Goal: Information Seeking & Learning: Learn about a topic

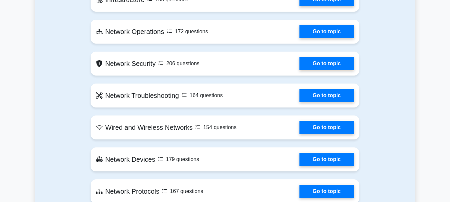
scroll to position [440, 0]
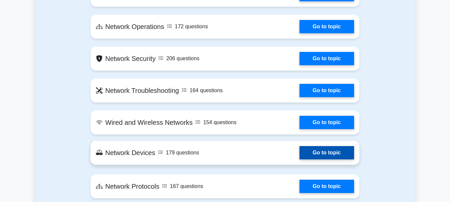
click at [326, 157] on link "Go to topic" at bounding box center [326, 152] width 55 height 13
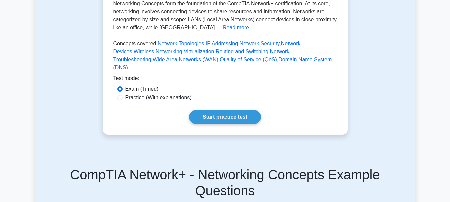
scroll to position [158, 0]
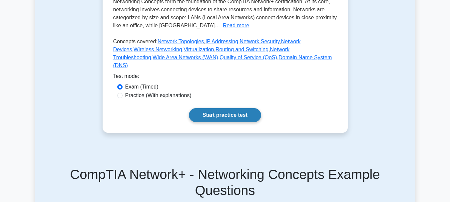
click at [226, 122] on link "Start practice test" at bounding box center [225, 115] width 72 height 14
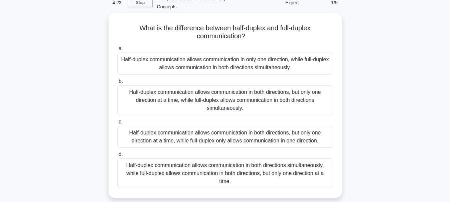
scroll to position [31, 0]
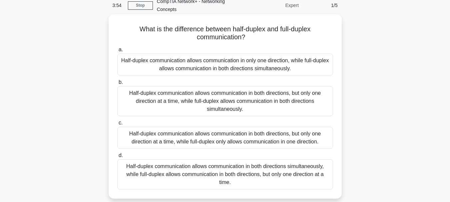
click at [159, 63] on div "Half-duplex communication allows communication in only one direction, while ful…" at bounding box center [225, 65] width 216 height 22
click at [117, 52] on input "a. Half-duplex communication allows communication in only one direction, while …" at bounding box center [117, 50] width 0 height 4
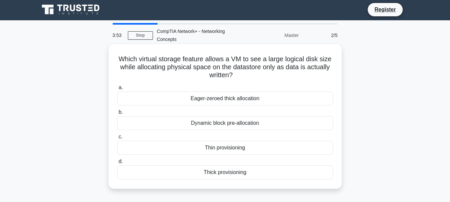
scroll to position [0, 0]
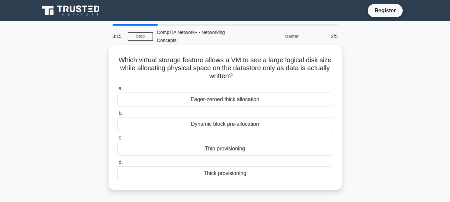
drag, startPoint x: 253, startPoint y: 76, endPoint x: 115, endPoint y: 53, distance: 140.4
click at [115, 53] on div "Which virtual storage feature allows a VM to see a large logical disk size whil…" at bounding box center [225, 117] width 228 height 139
copy h5 "Which virtual storage feature allows a VM to see a large logical disk size whil…"
click at [215, 147] on div "Thin provisioning" at bounding box center [225, 149] width 216 height 14
click at [117, 140] on input "c. Thin provisioning" at bounding box center [117, 138] width 0 height 4
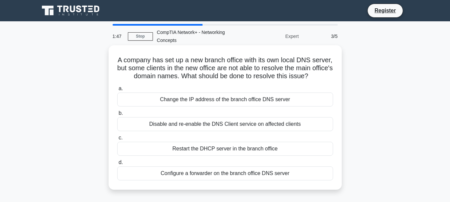
click at [170, 156] on div "Restart the DHCP server in the branch office" at bounding box center [225, 149] width 216 height 14
click at [117, 140] on input "c. Restart the DHCP server in the branch office" at bounding box center [117, 138] width 0 height 4
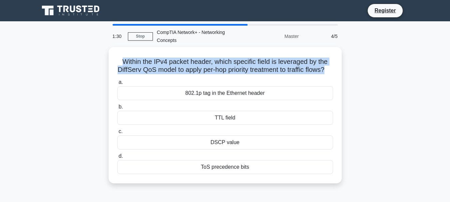
drag, startPoint x: 335, startPoint y: 67, endPoint x: 94, endPoint y: 49, distance: 242.5
click at [94, 49] on div "Within the IPv4 packet header, which specific field is leveraged by the DiffSer…" at bounding box center [225, 119] width 380 height 145
copy h5 "Within the IPv4 packet header, which specific field is leveraged by the DiffSer…"
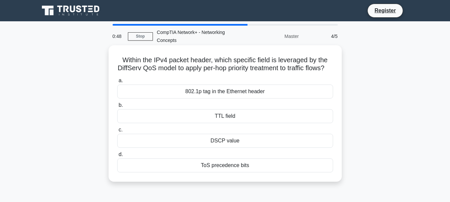
click at [200, 173] on div "ToS precedence bits" at bounding box center [225, 166] width 216 height 14
click at [117, 157] on input "d. ToS precedence bits" at bounding box center [117, 155] width 0 height 4
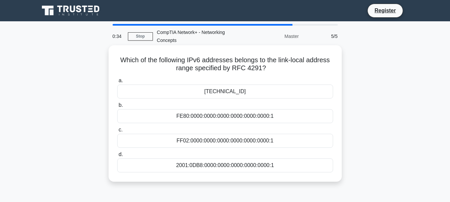
click at [188, 99] on div "FC00:0000:0000:0000:0000:0000:0000:1" at bounding box center [225, 92] width 216 height 14
click at [117, 83] on input "a. FC00:0000:0000:0000:0000:0000:0000:1" at bounding box center [117, 81] width 0 height 4
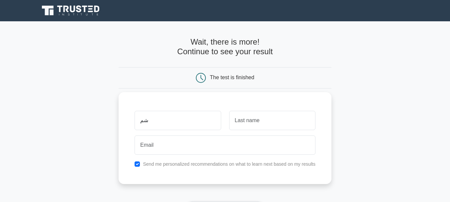
type input "ش"
type input "علي"
click at [247, 118] on input "text" at bounding box center [272, 120] width 86 height 19
type input "الديب"
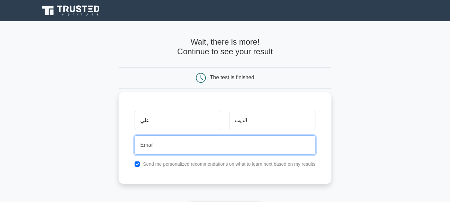
click at [187, 145] on input "email" at bounding box center [225, 145] width 181 height 19
type input "ش"
type input "alialdeep6@gmail.com"
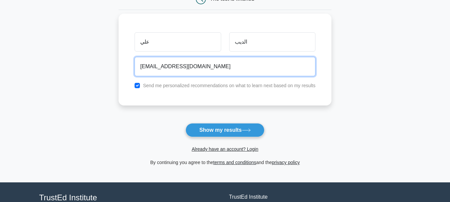
scroll to position [113, 0]
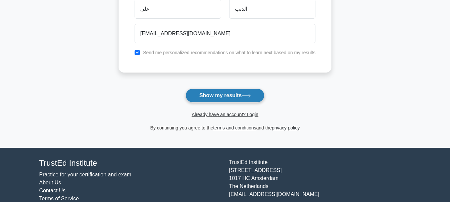
click at [197, 94] on button "Show my results" at bounding box center [225, 96] width 79 height 14
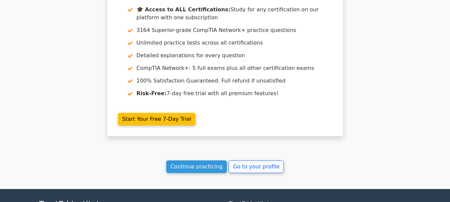
scroll to position [565, 0]
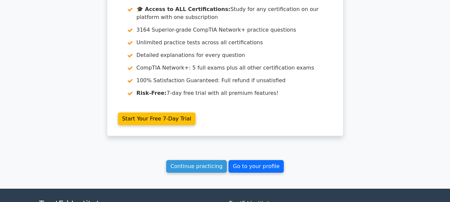
click at [241, 168] on link "Go to your profile" at bounding box center [255, 166] width 55 height 13
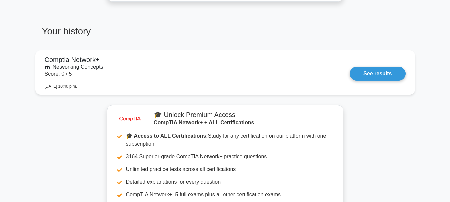
scroll to position [434, 0]
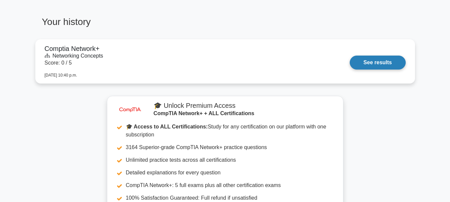
click at [367, 62] on link "See results" at bounding box center [378, 63] width 56 height 14
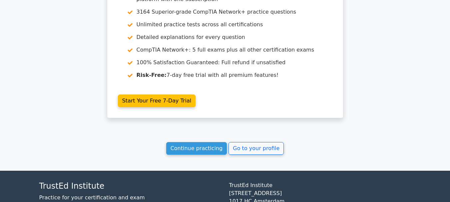
scroll to position [630, 0]
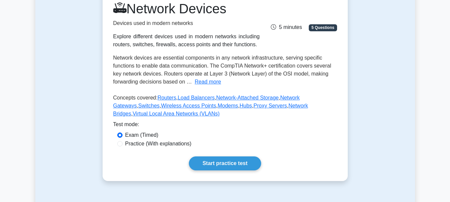
scroll to position [96, 0]
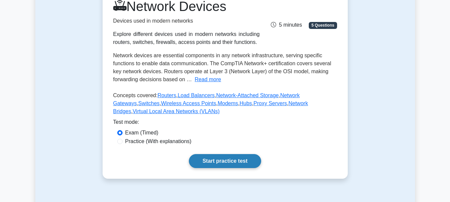
click at [226, 159] on link "Start practice test" at bounding box center [225, 161] width 72 height 14
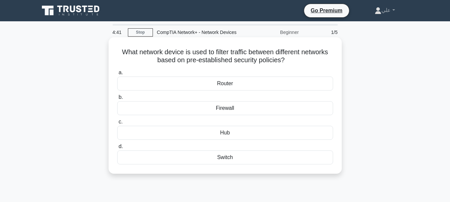
click at [214, 109] on div "Firewall" at bounding box center [225, 108] width 216 height 14
click at [117, 100] on input "b. Firewall" at bounding box center [117, 97] width 0 height 4
